Goal: Transaction & Acquisition: Obtain resource

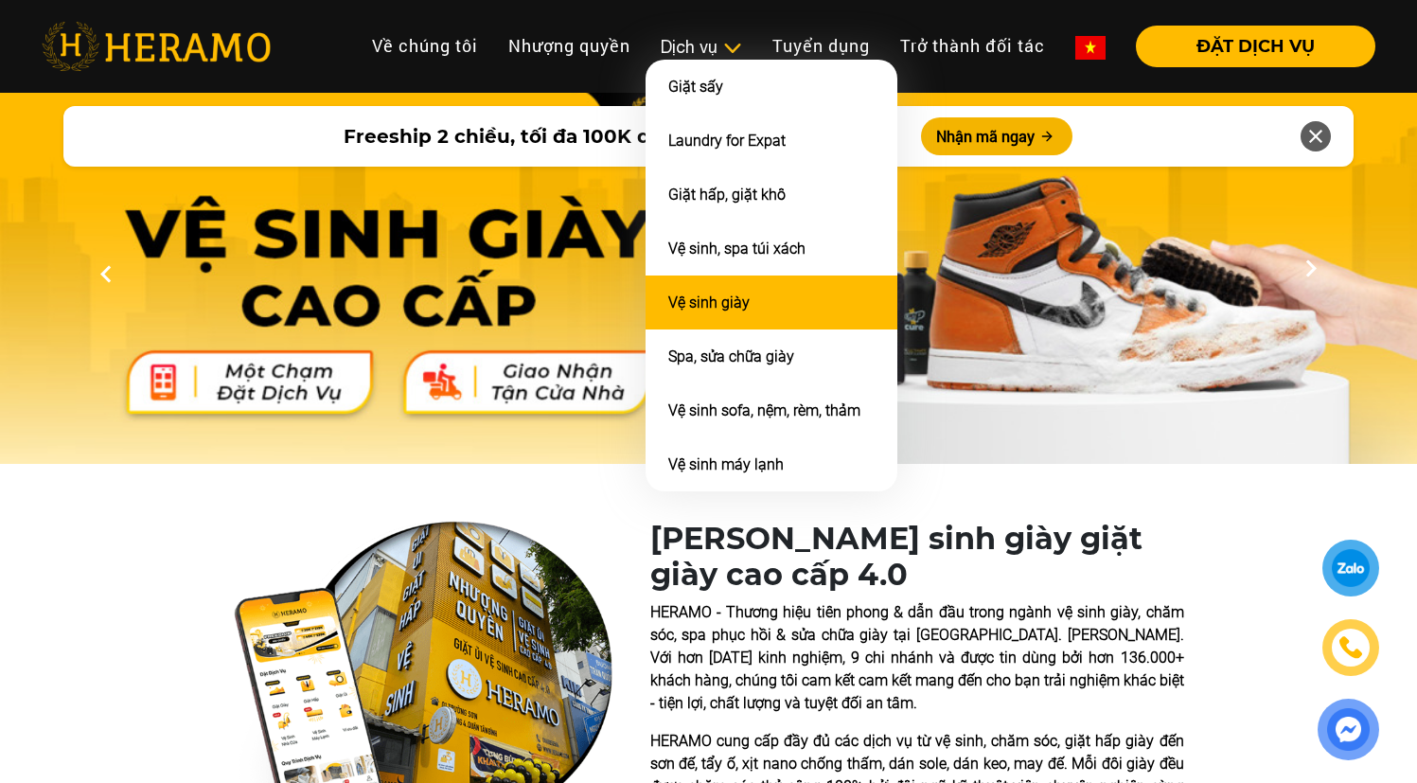
click at [708, 297] on link "Vệ sinh giày" at bounding box center [708, 303] width 81 height 18
click at [687, 303] on link "Vệ sinh giày" at bounding box center [708, 303] width 81 height 18
click at [691, 294] on link "Vệ sinh giày" at bounding box center [708, 303] width 81 height 18
drag, startPoint x: 776, startPoint y: 283, endPoint x: 758, endPoint y: 292, distance: 19.9
click at [775, 283] on li "Vệ sinh giày" at bounding box center [772, 303] width 252 height 54
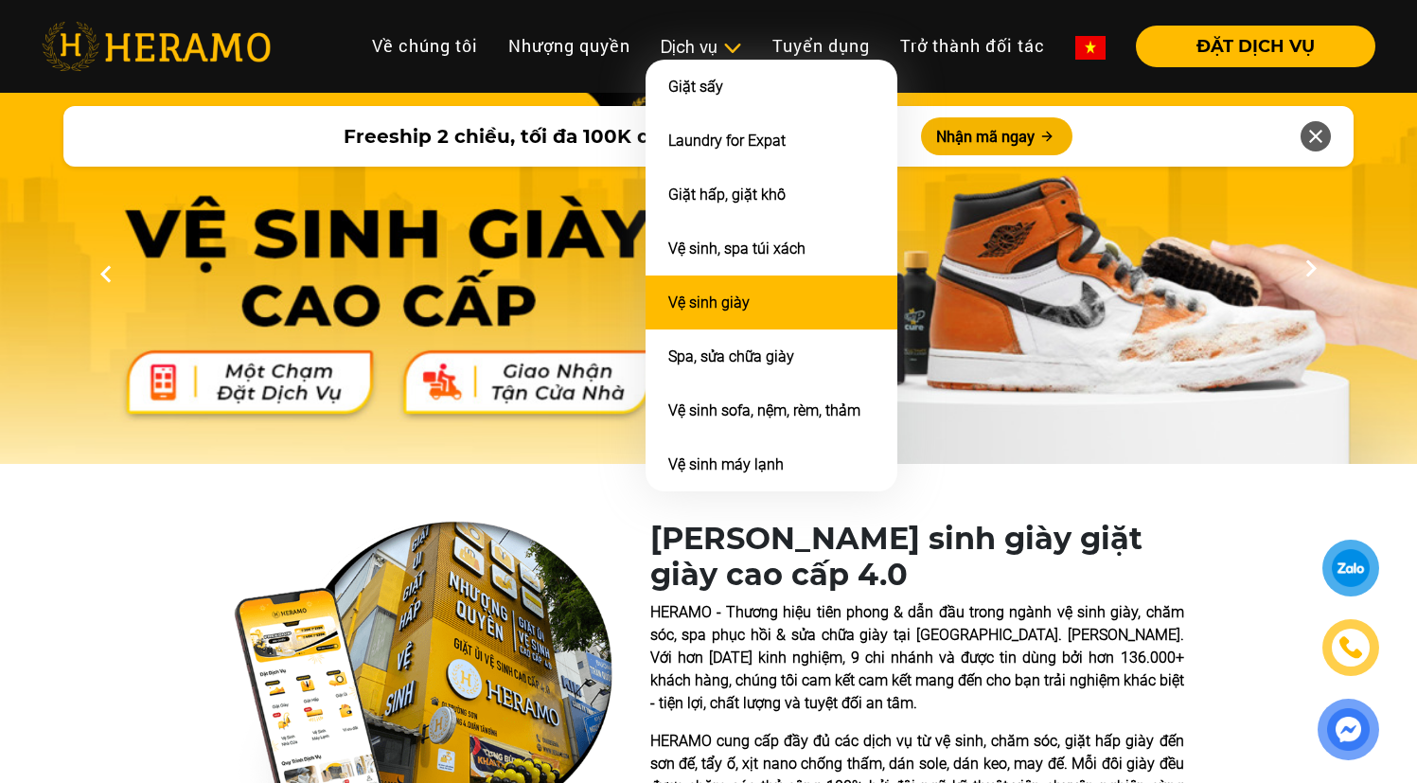
click at [708, 306] on link "Vệ sinh giày" at bounding box center [708, 303] width 81 height 18
click at [707, 305] on link "Vệ sinh giày" at bounding box center [708, 303] width 81 height 18
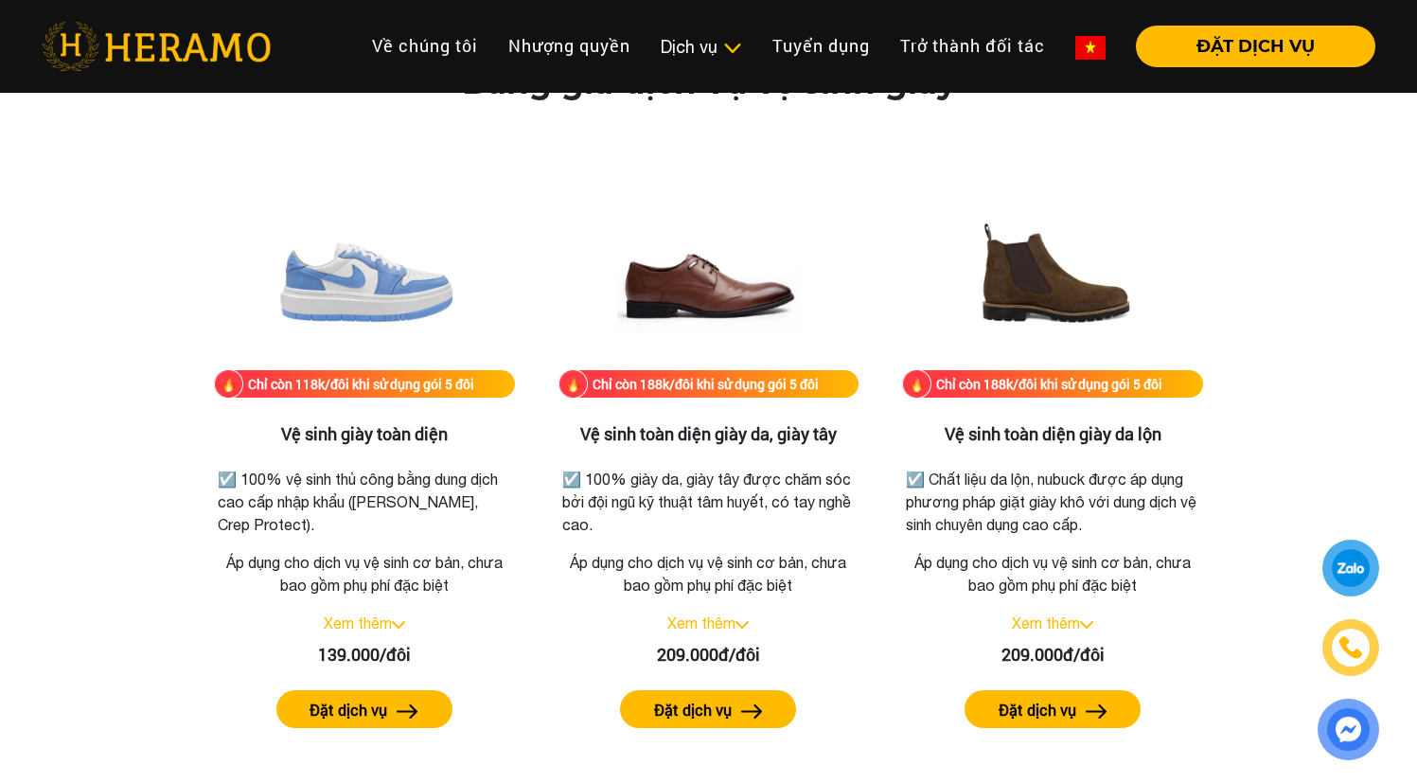
scroll to position [2583, 0]
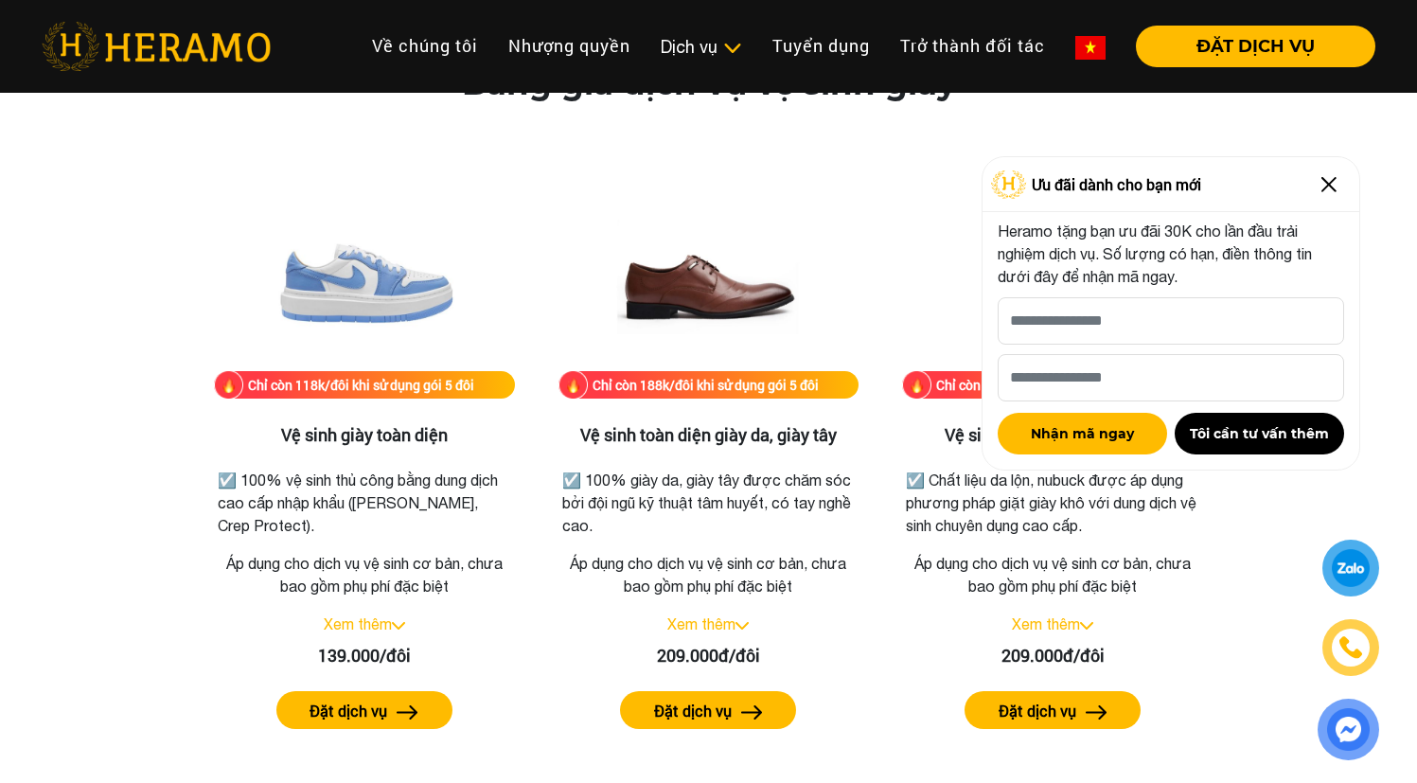
click at [1333, 192] on img at bounding box center [1329, 184] width 30 height 30
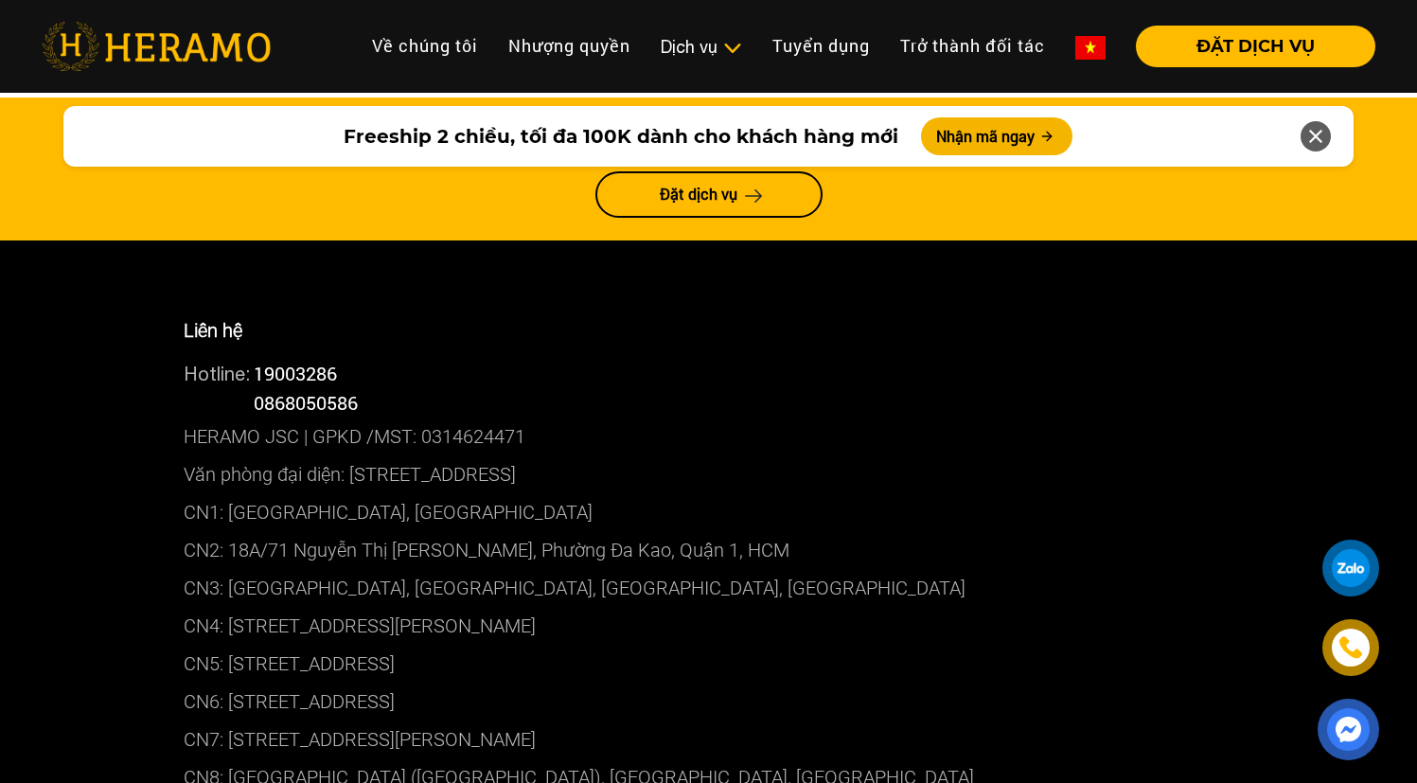
scroll to position [9543, 0]
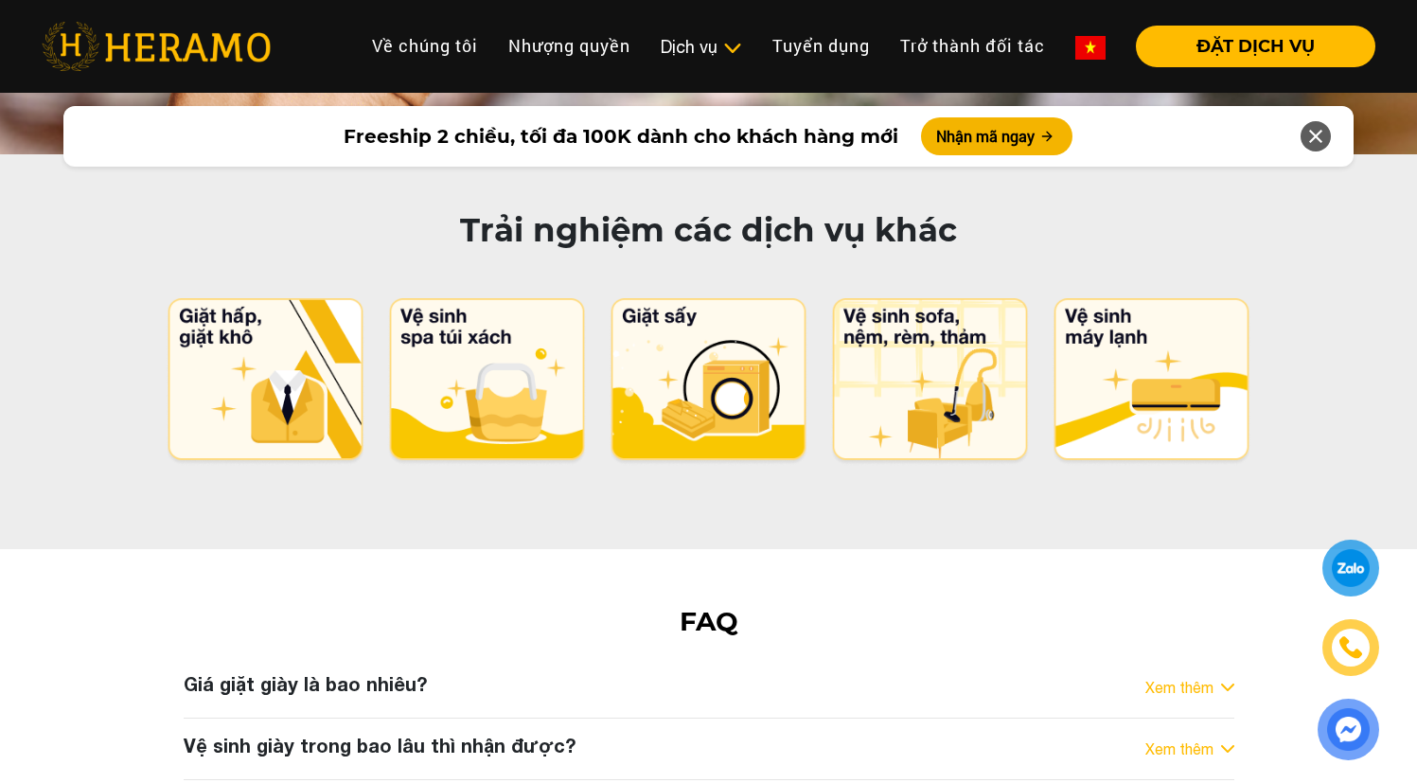
drag, startPoint x: 345, startPoint y: 121, endPoint x: 830, endPoint y: 116, distance: 485.8
click at [830, 116] on div "Freeship 2 chiều, tối đa 100K dành cho khách hàng mới Nhận mã ngay" at bounding box center [708, 136] width 1290 height 61
click at [970, 132] on button "Nhận mã ngay" at bounding box center [997, 136] width 152 height 38
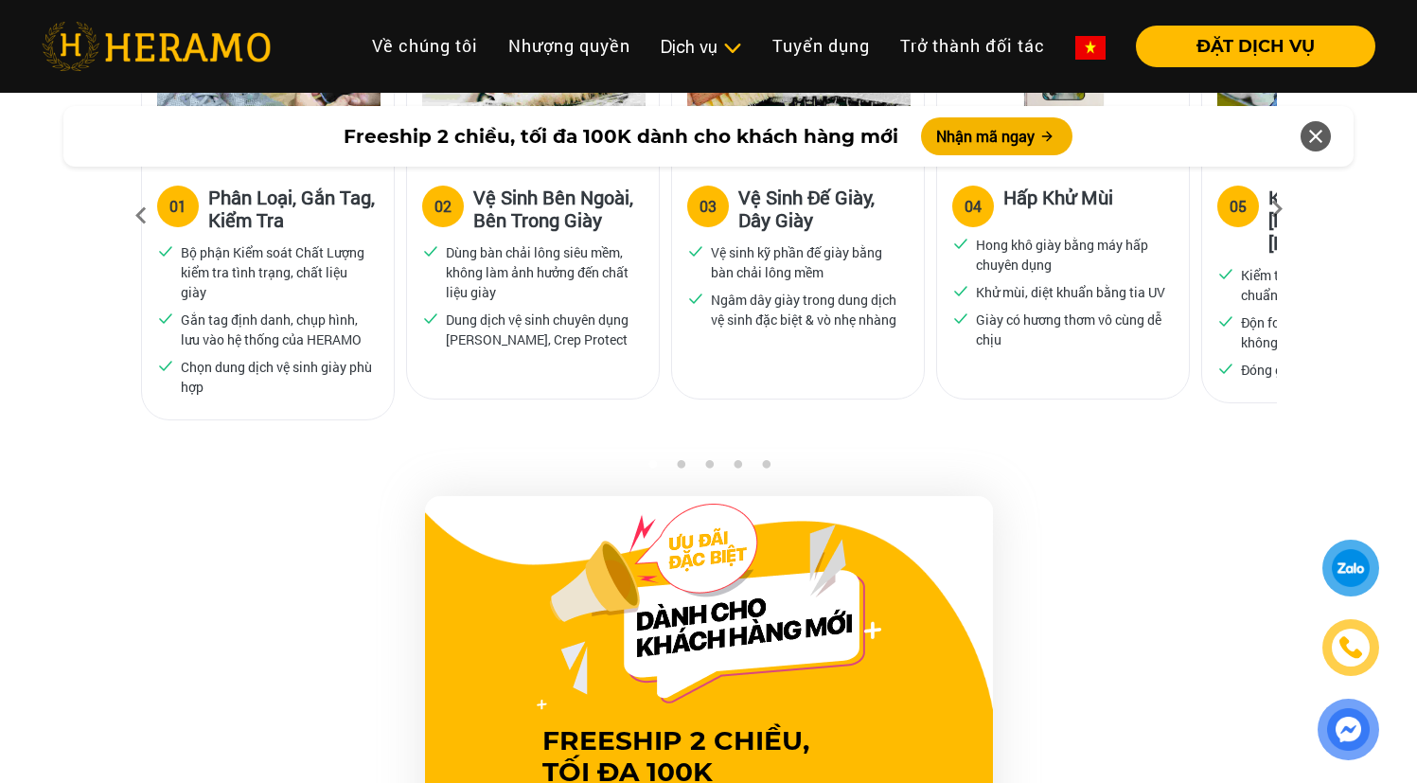
scroll to position [0, 0]
